Goal: Go to known website: Access a specific website the user already knows

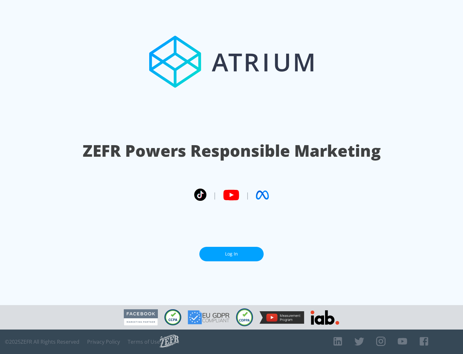
click at [232, 251] on link "Log In" at bounding box center [231, 254] width 64 height 14
